Goal: Information Seeking & Learning: Find specific fact

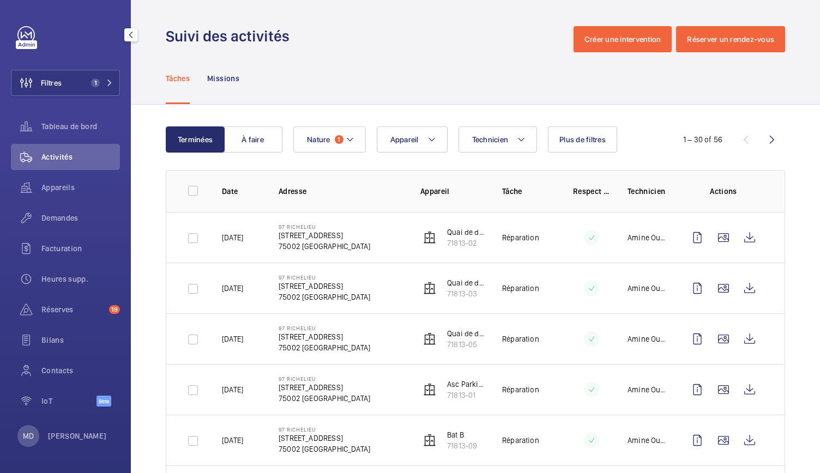
click at [97, 82] on span "1" at bounding box center [95, 83] width 9 height 9
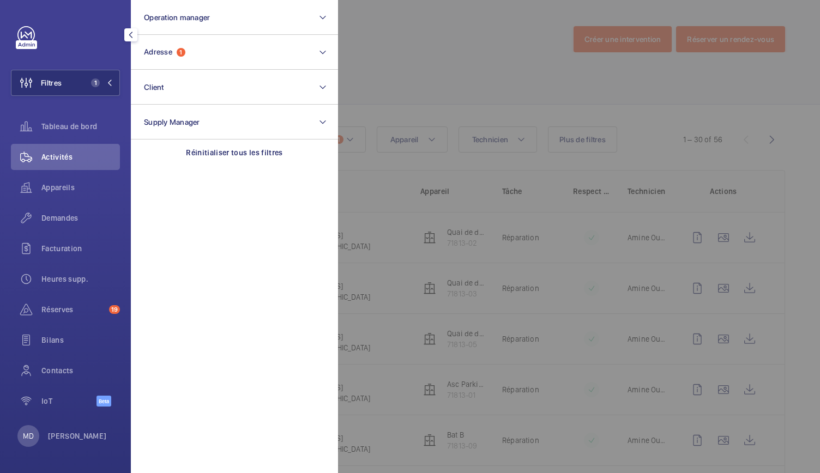
click at [97, 82] on span "1" at bounding box center [95, 83] width 9 height 9
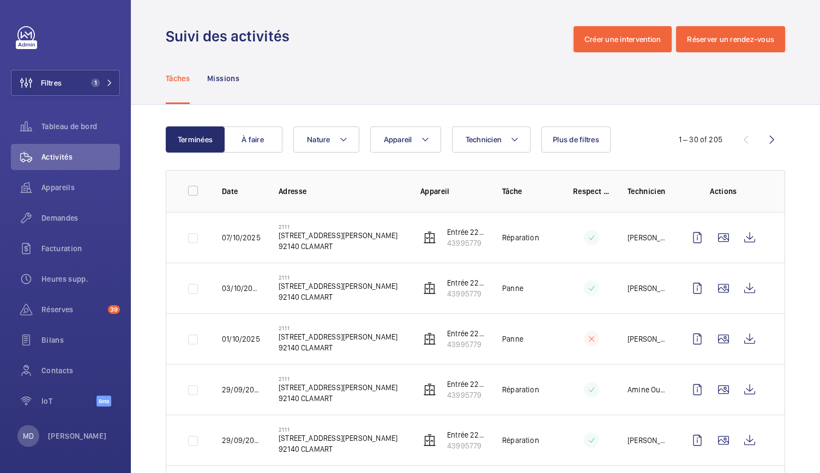
scroll to position [29, 0]
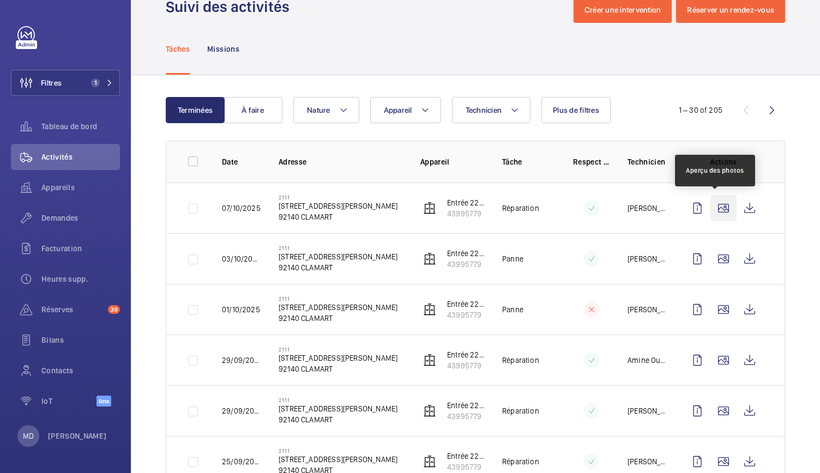
click at [715, 202] on wm-front-icon-button at bounding box center [723, 208] width 26 height 26
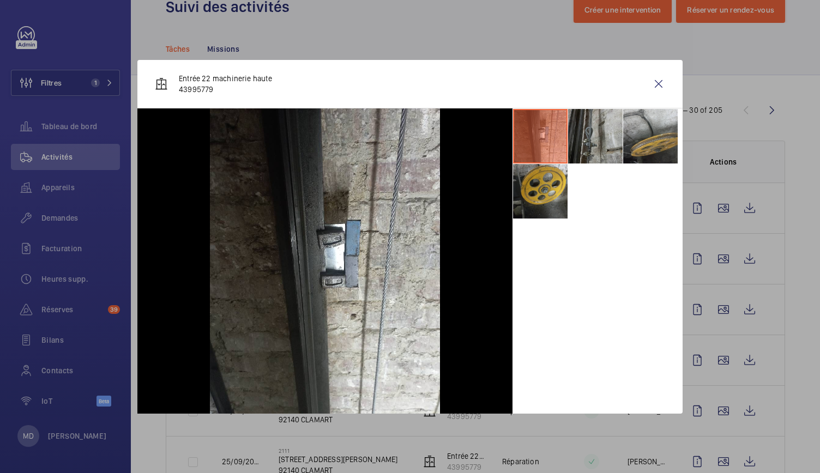
click at [593, 141] on li at bounding box center [595, 136] width 55 height 55
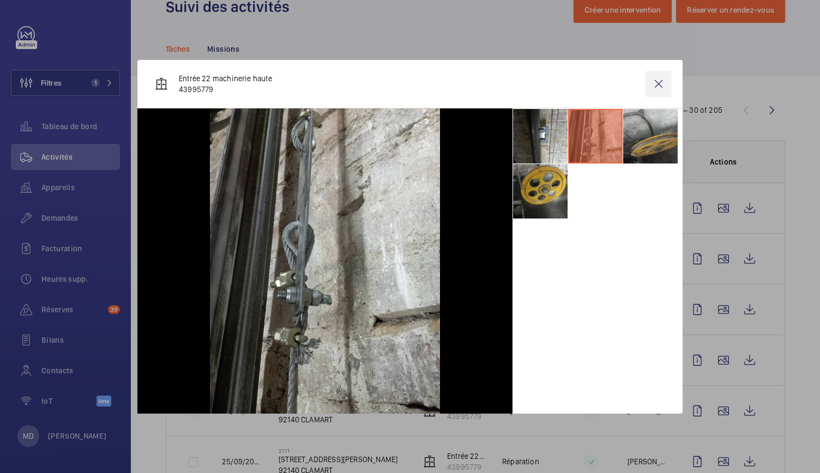
click at [658, 81] on wm-front-icon-button at bounding box center [659, 84] width 26 height 26
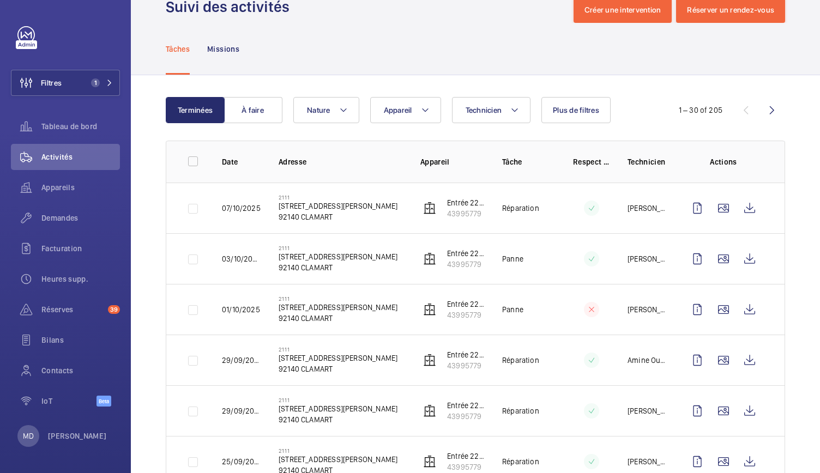
drag, startPoint x: 339, startPoint y: 217, endPoint x: 276, endPoint y: 210, distance: 63.6
click at [276, 210] on td "2111 [STREET_ADDRESS][PERSON_NAME]" at bounding box center [332, 208] width 142 height 51
copy div "[STREET_ADDRESS][PERSON_NAME]"
click at [83, 196] on div "Appareils" at bounding box center [65, 187] width 109 height 26
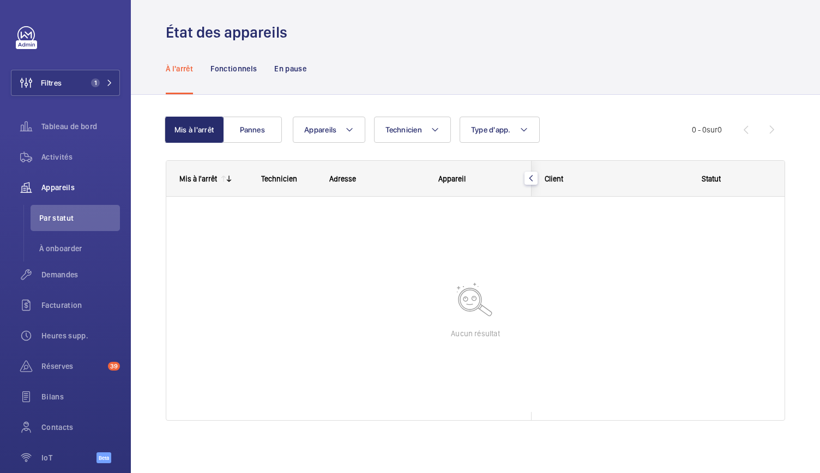
scroll to position [4, 0]
click at [94, 84] on span "1" at bounding box center [95, 83] width 9 height 9
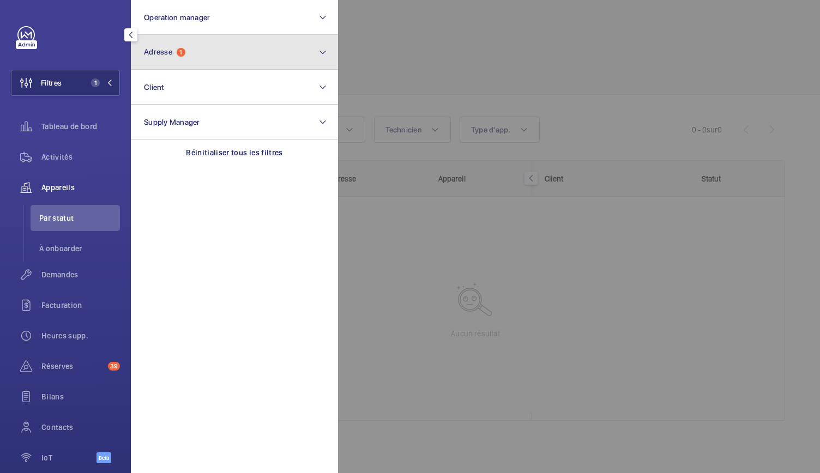
click at [215, 47] on button "Adresse 1" at bounding box center [234, 52] width 207 height 35
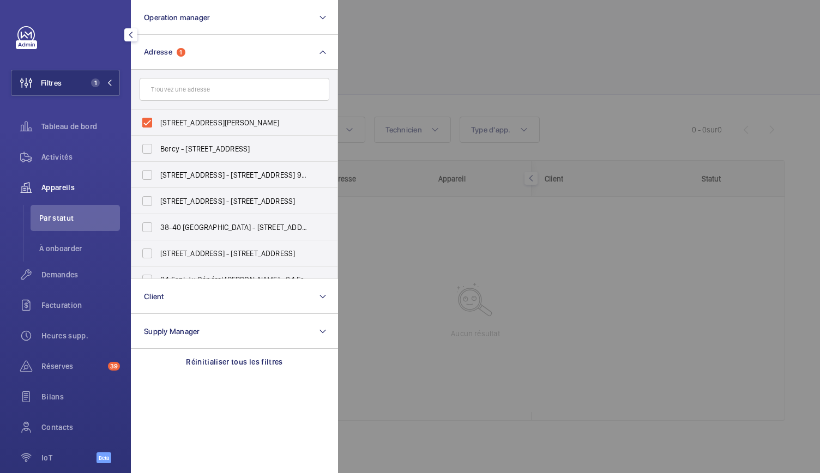
click at [346, 72] on div at bounding box center [748, 236] width 820 height 473
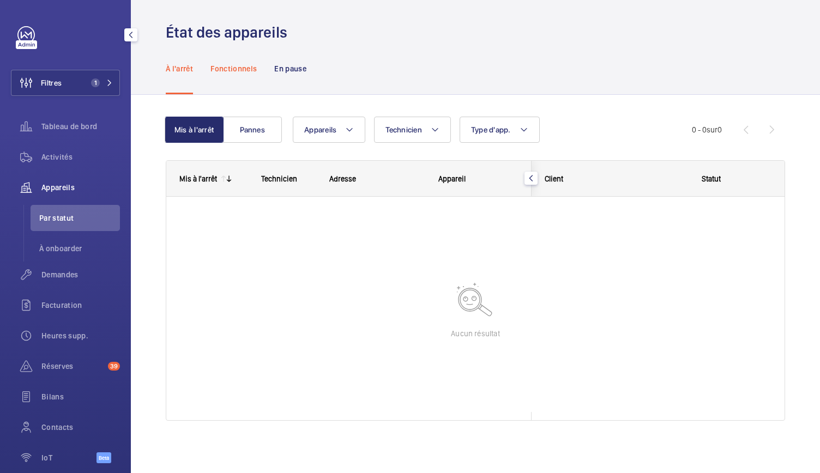
click at [234, 64] on p "Fonctionnels" at bounding box center [233, 68] width 46 height 11
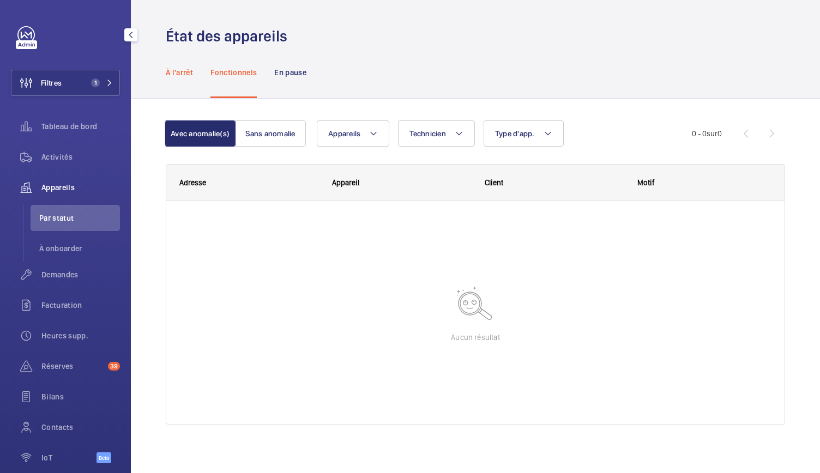
click at [181, 68] on p "À l'arrêt" at bounding box center [179, 72] width 27 height 11
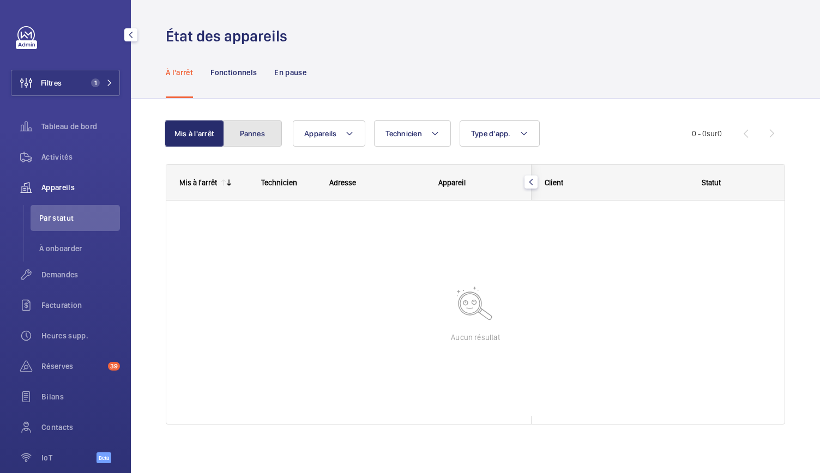
click at [254, 134] on button "Pannes" at bounding box center [252, 133] width 59 height 26
click at [198, 134] on button "Mis à l'arrêt" at bounding box center [195, 133] width 59 height 26
click at [76, 161] on span "Activités" at bounding box center [80, 157] width 79 height 11
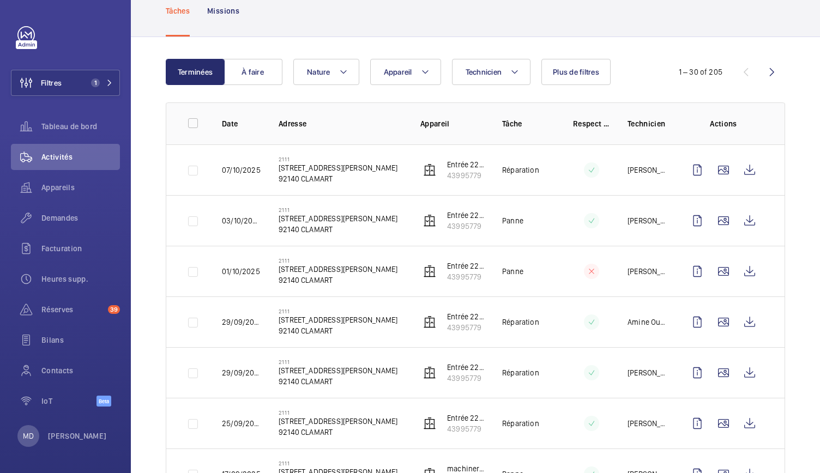
scroll to position [68, 0]
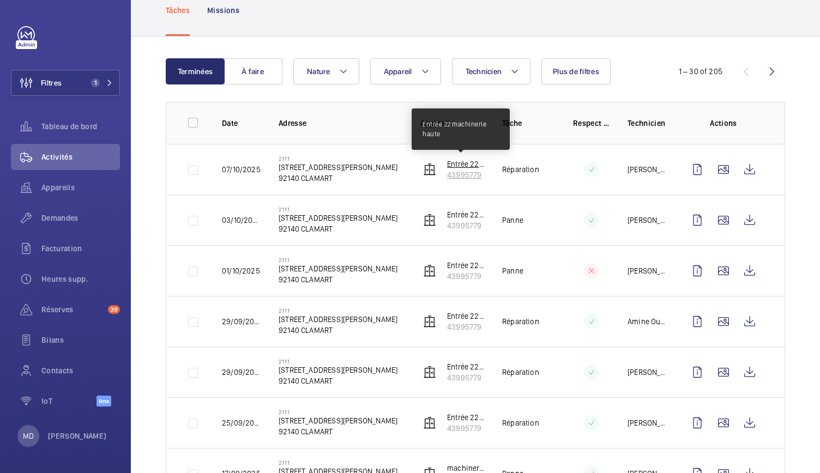
click at [459, 168] on p "Entrée 22 machinerie haute" at bounding box center [466, 164] width 38 height 11
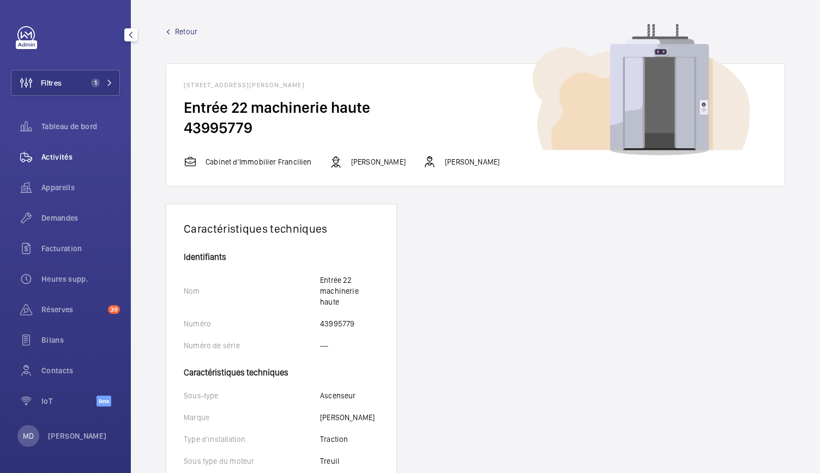
click at [76, 154] on span "Activités" at bounding box center [80, 157] width 79 height 11
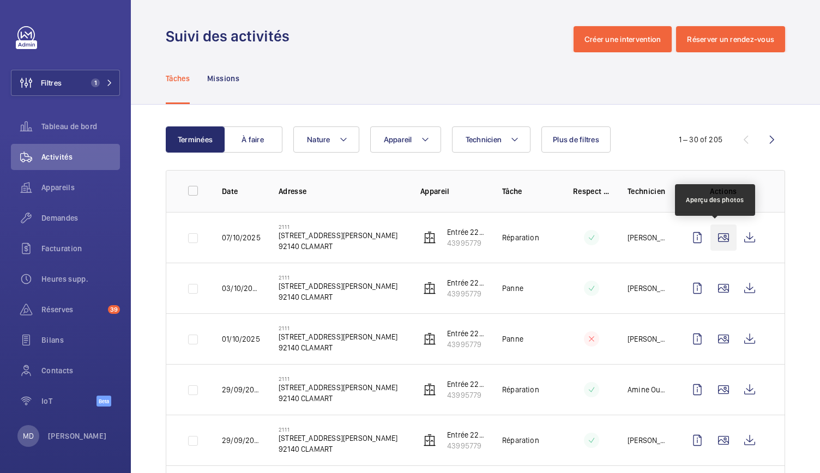
click at [712, 234] on wm-front-icon-button at bounding box center [723, 238] width 26 height 26
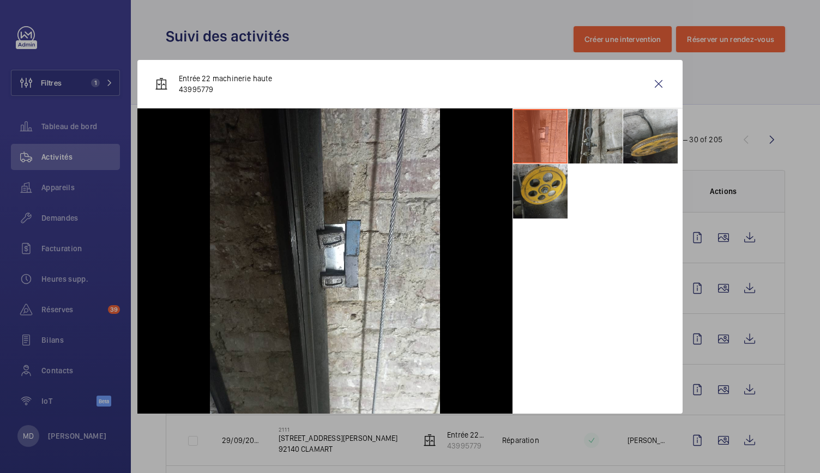
click at [598, 131] on li at bounding box center [595, 136] width 55 height 55
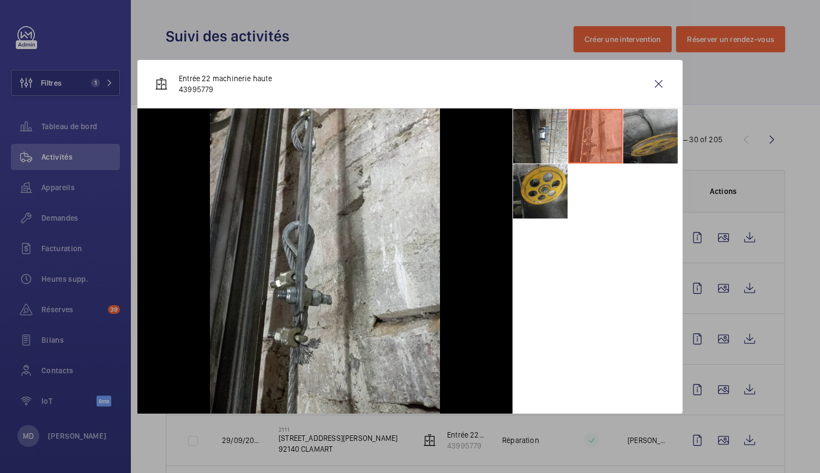
click at [651, 142] on li at bounding box center [650, 136] width 55 height 55
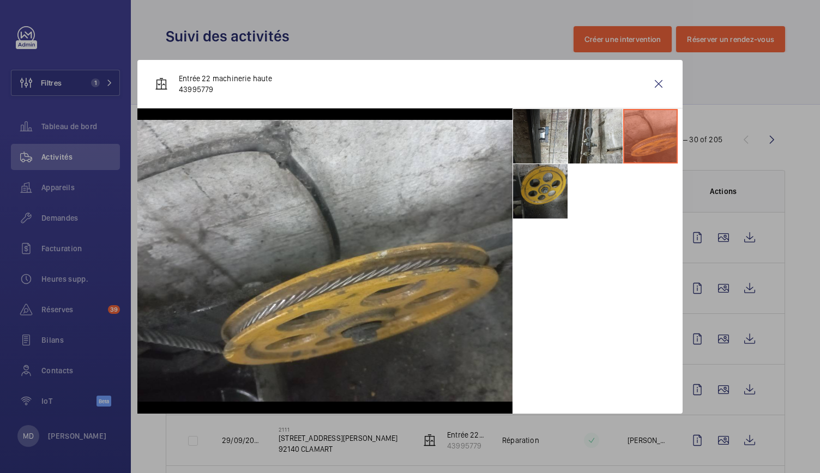
click at [539, 194] on li at bounding box center [540, 191] width 55 height 55
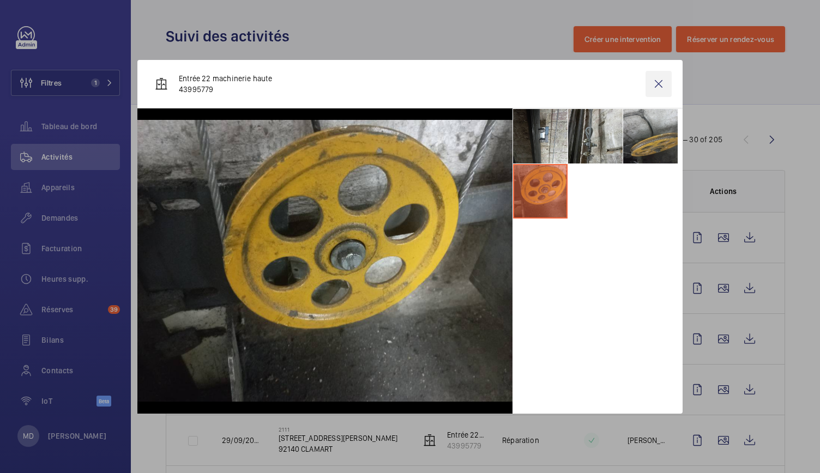
click at [659, 87] on wm-front-icon-button at bounding box center [659, 84] width 26 height 26
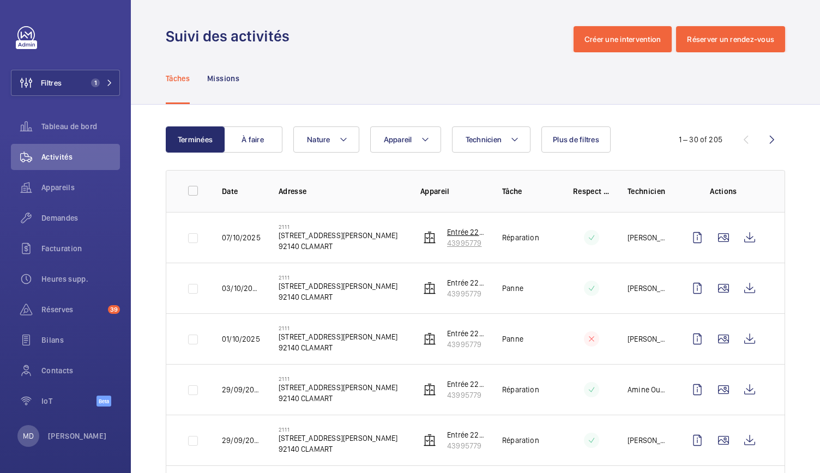
click at [455, 244] on p "43995779" at bounding box center [466, 243] width 38 height 11
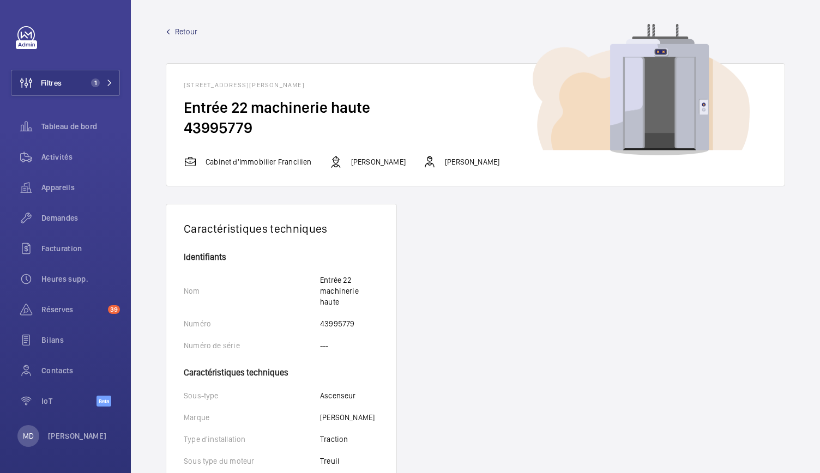
drag, startPoint x: 185, startPoint y: 112, endPoint x: 301, endPoint y: 142, distance: 119.6
click at [301, 142] on wm-front-card-body "Entrée 22 machinerie haute 43995779" at bounding box center [475, 127] width 618 height 58
copy wm-front-card-body "Entrée 22 machinerie haute 43995779"
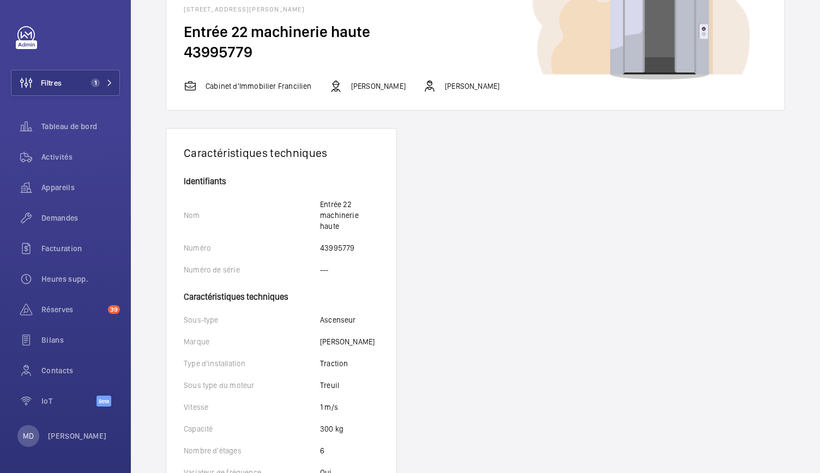
scroll to position [81, 0]
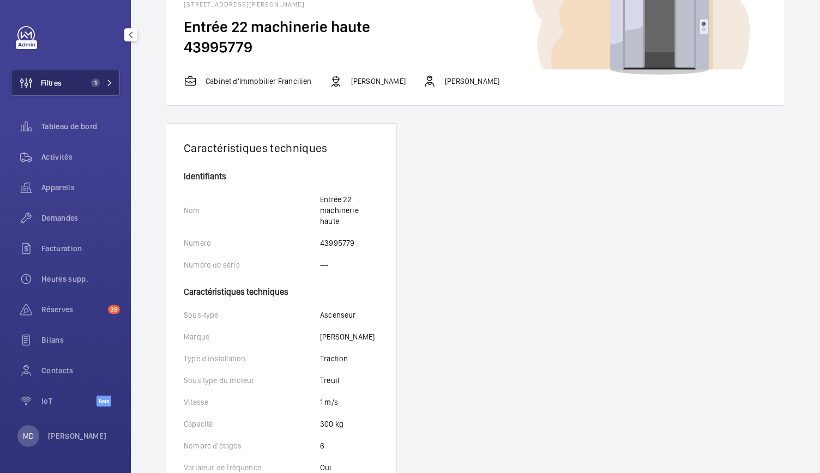
click at [93, 82] on span "1" at bounding box center [95, 83] width 9 height 9
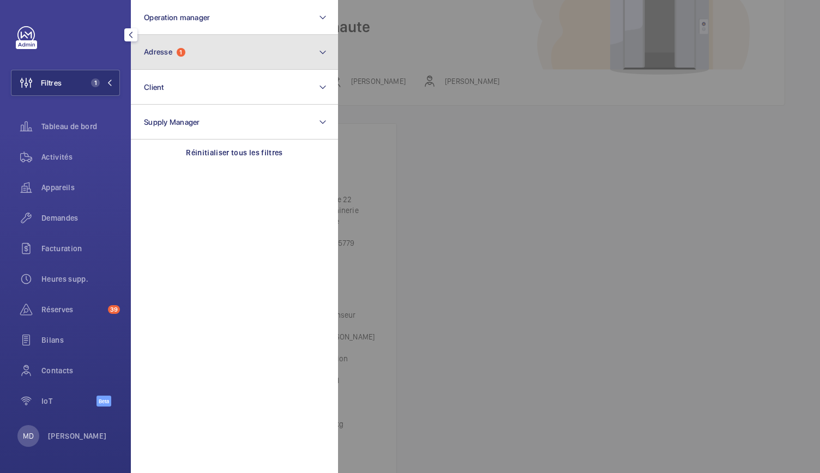
click at [215, 55] on button "Adresse 1" at bounding box center [234, 52] width 207 height 35
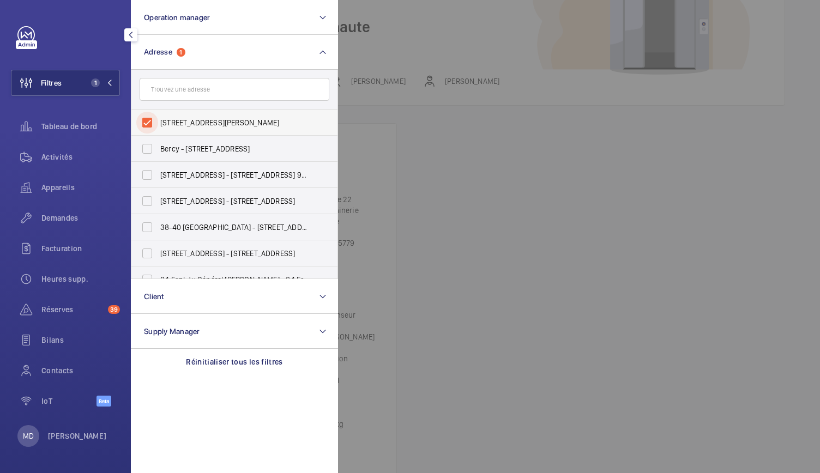
click at [146, 125] on input "[STREET_ADDRESS][PERSON_NAME]" at bounding box center [147, 123] width 22 height 22
checkbox input "false"
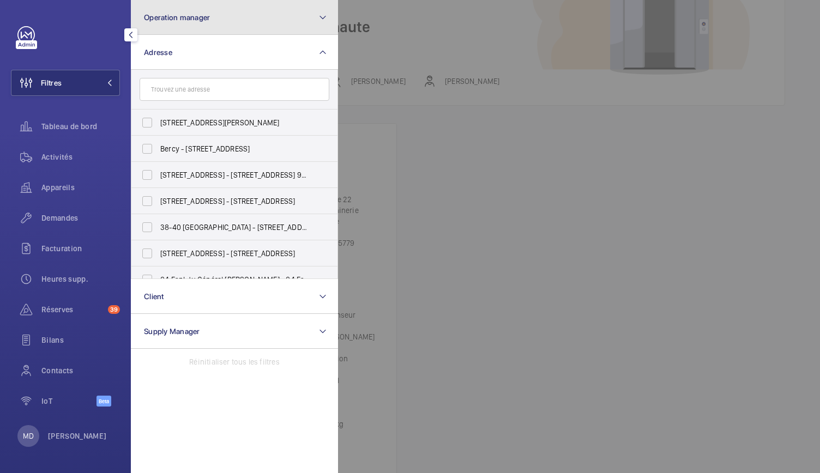
click at [194, 25] on button "Operation manager" at bounding box center [234, 17] width 207 height 35
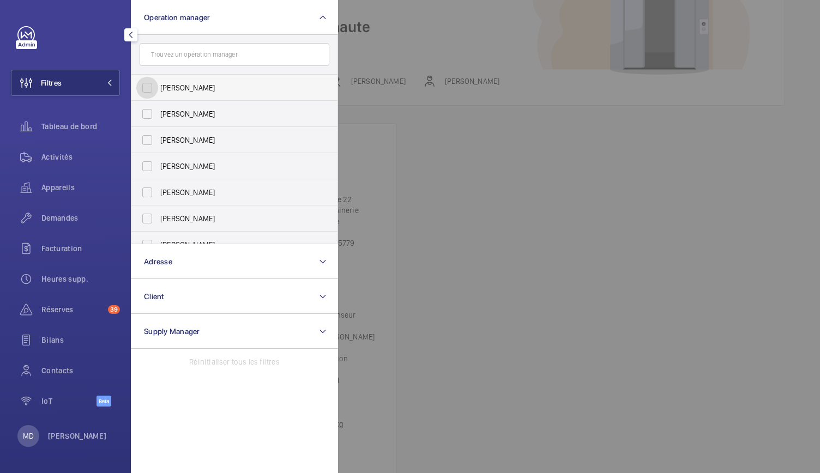
click at [152, 88] on input "[PERSON_NAME]" at bounding box center [147, 88] width 22 height 22
checkbox input "true"
click at [53, 189] on span "Appareils" at bounding box center [80, 187] width 79 height 11
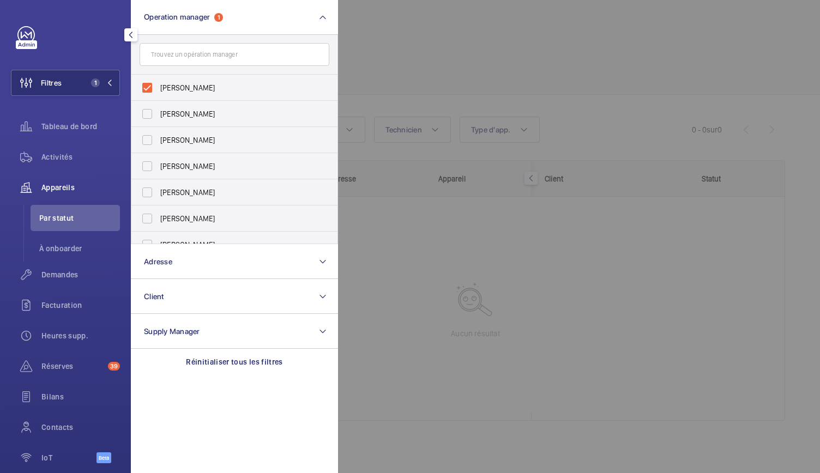
scroll to position [4, 0]
click at [378, 37] on div at bounding box center [748, 236] width 820 height 473
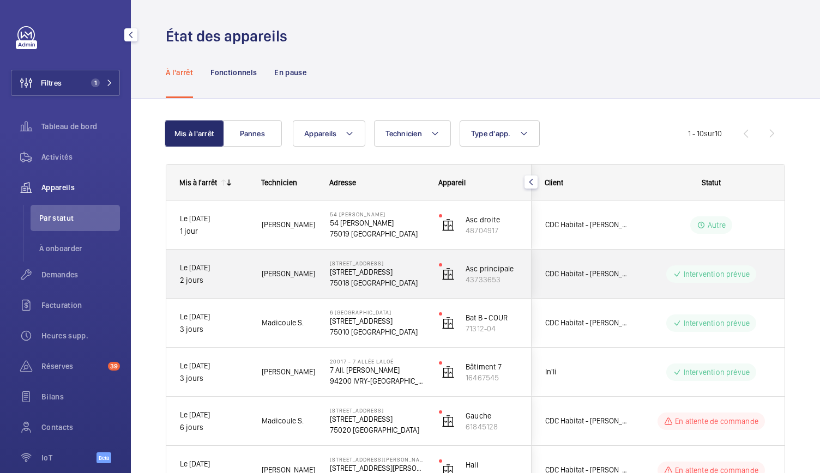
scroll to position [279, 0]
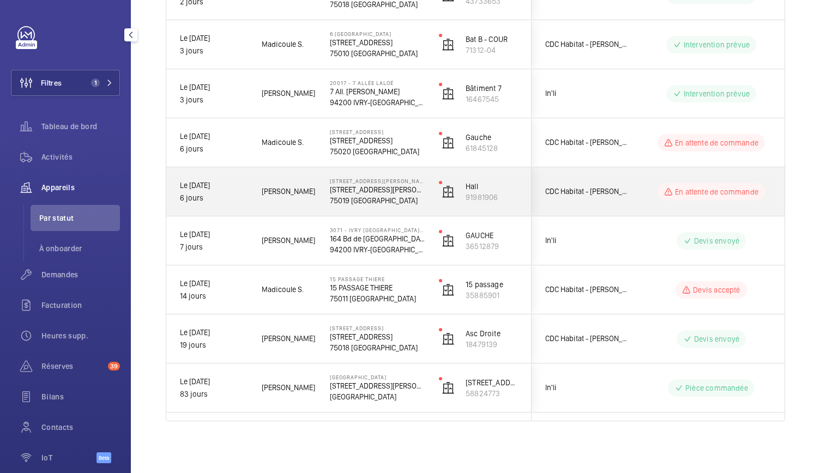
drag, startPoint x: 362, startPoint y: 153, endPoint x: 364, endPoint y: 184, distance: 31.7
click at [364, 184] on div "Le [DATE] 1 jour [PERSON_NAME] 54 [PERSON_NAME] 54 [PERSON_NAME] 75019 [GEOGRAP…" at bounding box center [348, 167] width 365 height 491
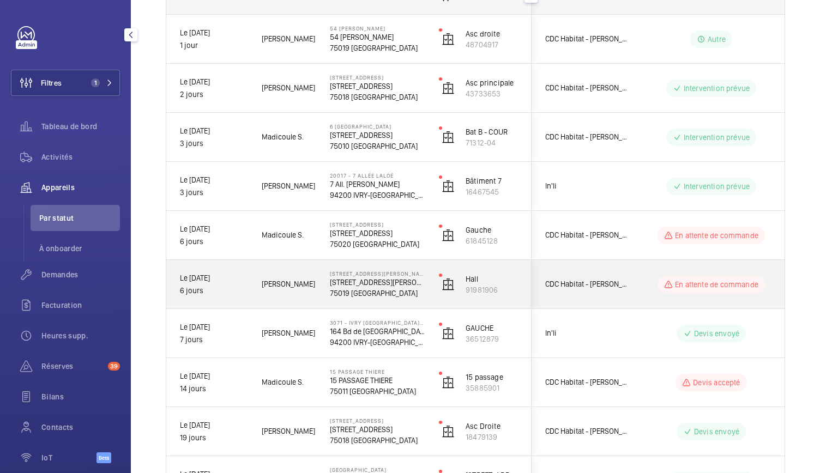
scroll to position [185, 0]
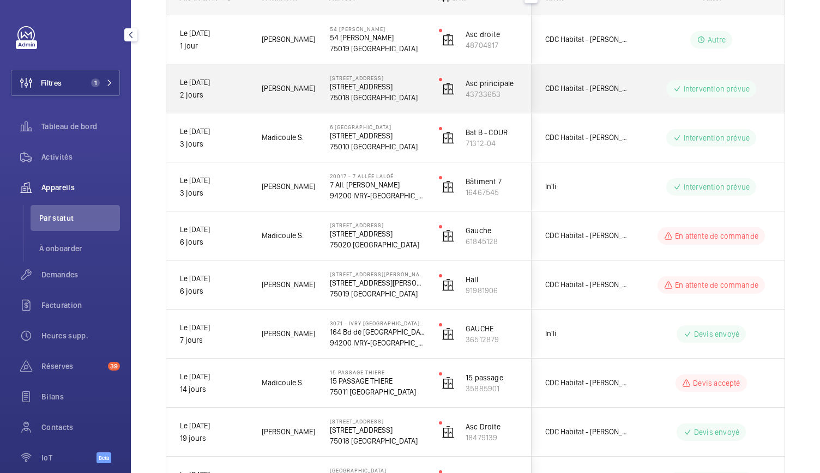
click at [361, 84] on p "[STREET_ADDRESS]" at bounding box center [377, 86] width 95 height 11
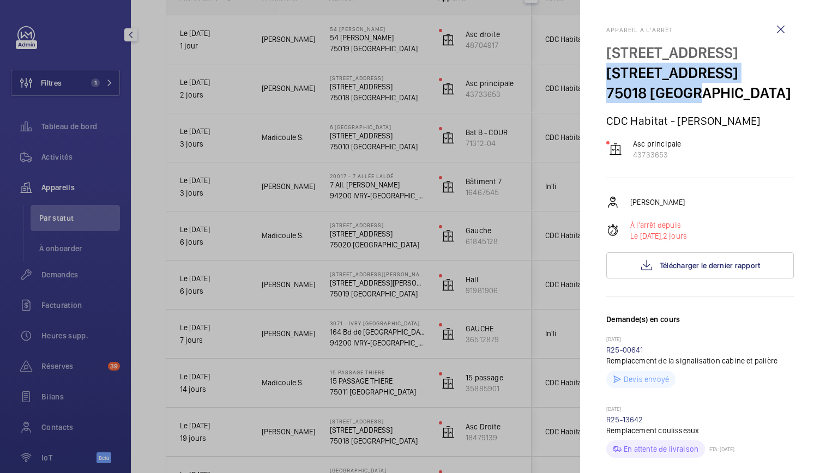
drag, startPoint x: 608, startPoint y: 74, endPoint x: 716, endPoint y: 95, distance: 110.6
click at [716, 95] on div "[GEOGRAPHIC_DATA][STREET_ADDRESS]" at bounding box center [700, 73] width 188 height 61
copy div "[STREET_ADDRESS]"
click at [640, 142] on p "Asc principale" at bounding box center [657, 143] width 49 height 11
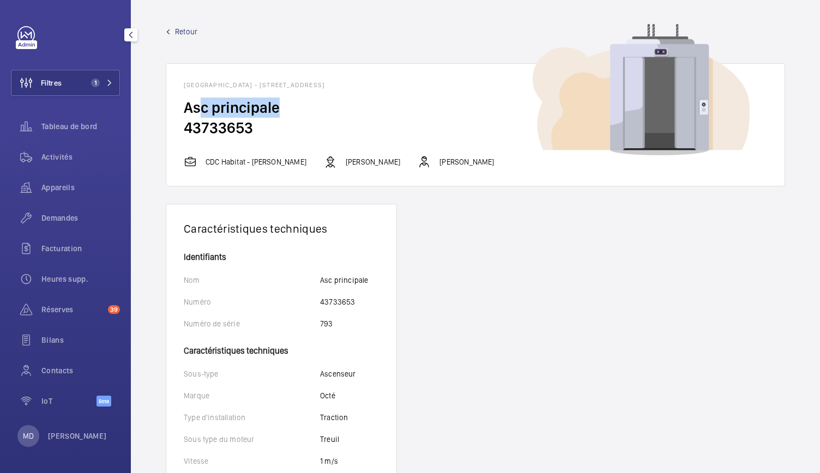
drag, startPoint x: 297, startPoint y: 103, endPoint x: 201, endPoint y: 111, distance: 96.3
click at [201, 111] on h2 "Asc principale" at bounding box center [475, 108] width 583 height 20
click at [172, 113] on wm-front-card-body "Asc principale 43733653" at bounding box center [475, 127] width 618 height 58
drag, startPoint x: 172, startPoint y: 113, endPoint x: 269, endPoint y: 139, distance: 100.5
click at [269, 139] on wm-front-card-body "Asc principale 43733653" at bounding box center [475, 127] width 618 height 58
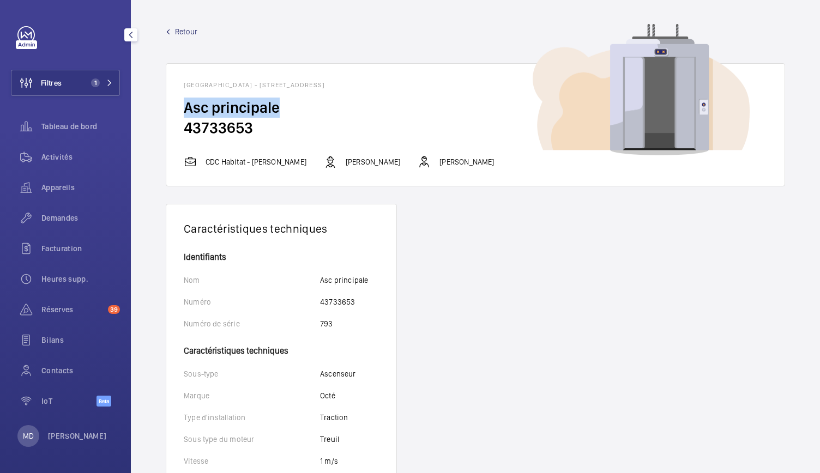
copy h2 "Asc principale"
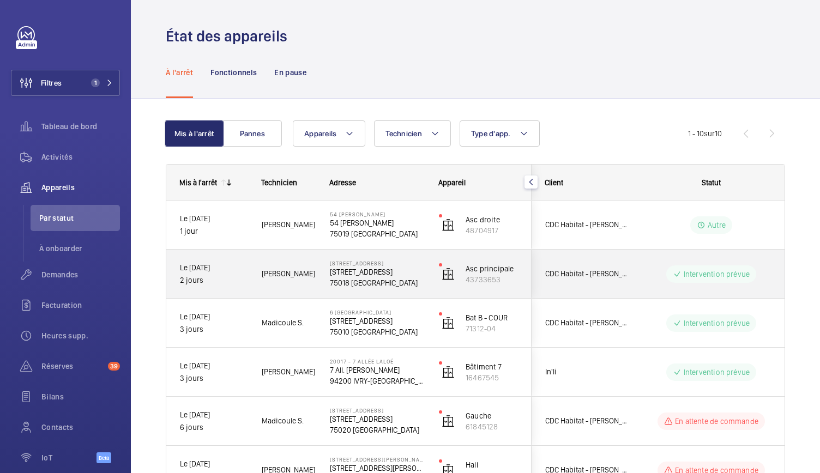
scroll to position [279, 0]
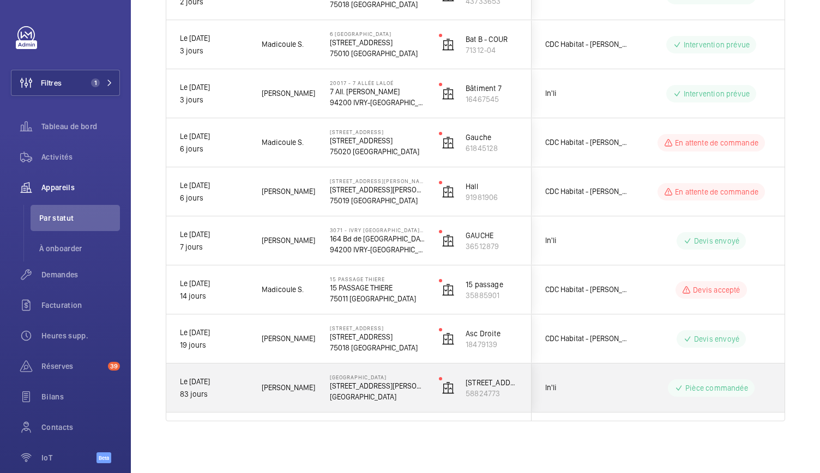
click at [384, 393] on p "[GEOGRAPHIC_DATA]" at bounding box center [377, 396] width 95 height 11
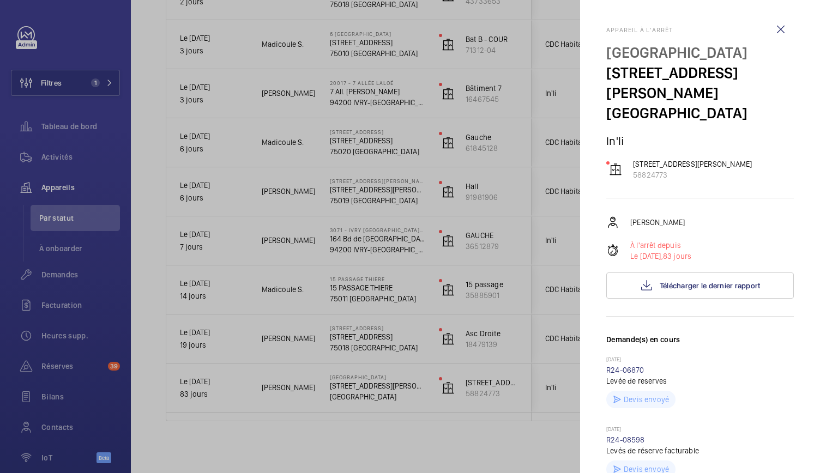
drag, startPoint x: 603, startPoint y: 73, endPoint x: 791, endPoint y: 122, distance: 194.0
click at [791, 122] on mat-sidenav "Appareil à l'arrêt [GEOGRAPHIC_DATA][STREET_ADDRESS][PERSON_NAME] [GEOGRAPHIC_D…" at bounding box center [700, 236] width 240 height 473
copy div "[STREET_ADDRESS][PERSON_NAME]"
click at [652, 167] on p "[STREET_ADDRESS][PERSON_NAME]" at bounding box center [692, 164] width 119 height 11
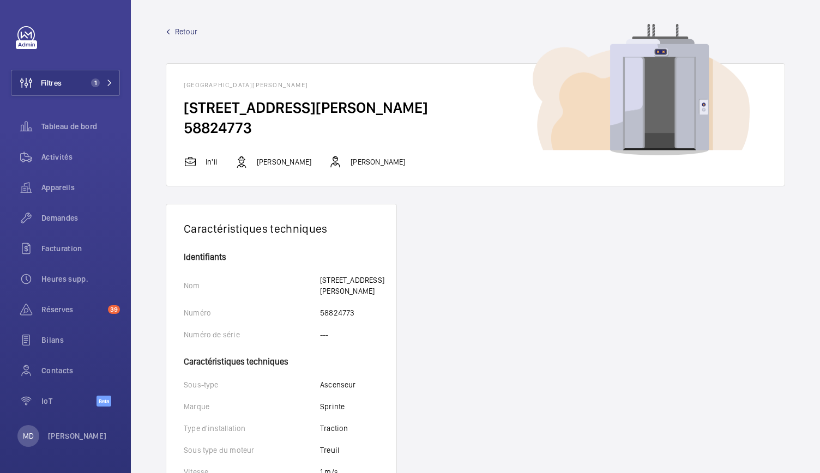
drag, startPoint x: 183, startPoint y: 105, endPoint x: 269, endPoint y: 131, distance: 90.6
click at [269, 131] on wm-front-card-body "[STREET_ADDRESS][PERSON_NAME]" at bounding box center [475, 127] width 618 height 58
copy wm-front-card-body "[STREET_ADDRESS][PERSON_NAME]"
